Goal: Task Accomplishment & Management: Manage account settings

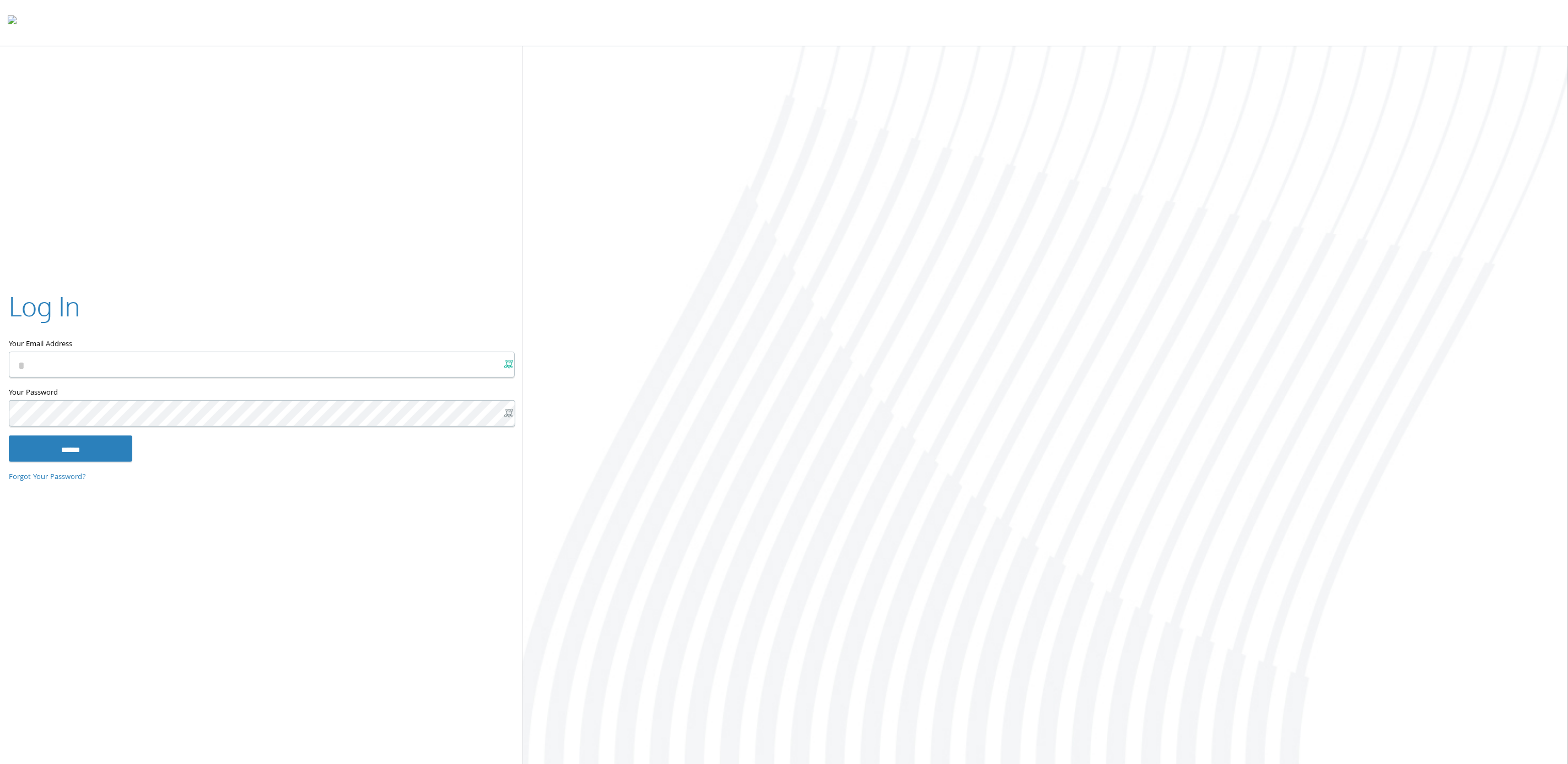
click at [508, 367] on x-icon-1pqen at bounding box center [508, 364] width 9 height 9
type input "**********"
click at [503, 362] on input "Your Email Address" at bounding box center [261, 365] width 506 height 26
type input "**********"
